Goal: Information Seeking & Learning: Learn about a topic

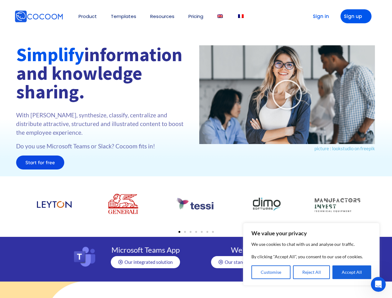
click at [196, 149] on div "Play Video picture : lookstudio on freepik" at bounding box center [287, 109] width 182 height 134
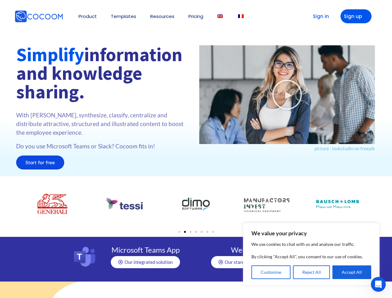
click at [271, 272] on button "Customise" at bounding box center [270, 272] width 39 height 14
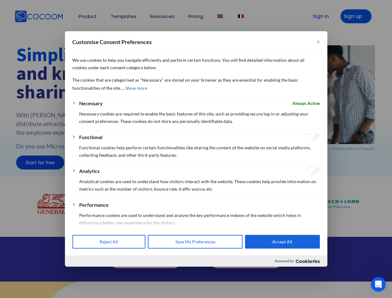
click at [312, 272] on div at bounding box center [196, 149] width 392 height 298
click at [352, 272] on div at bounding box center [196, 149] width 392 height 298
